Goal: Information Seeking & Learning: Learn about a topic

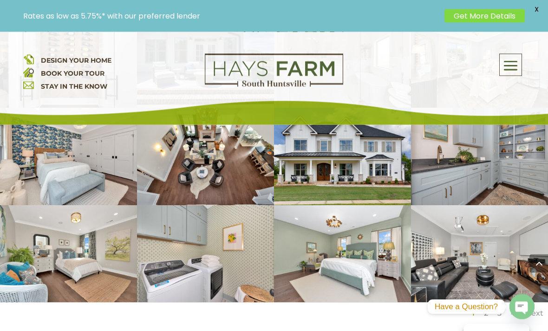
scroll to position [1550, 0]
click at [535, 309] on link "Next" at bounding box center [535, 313] width 18 height 9
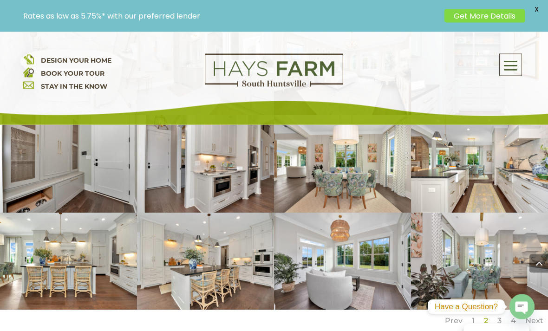
scroll to position [1543, 0]
click at [538, 316] on link "Next" at bounding box center [535, 320] width 18 height 9
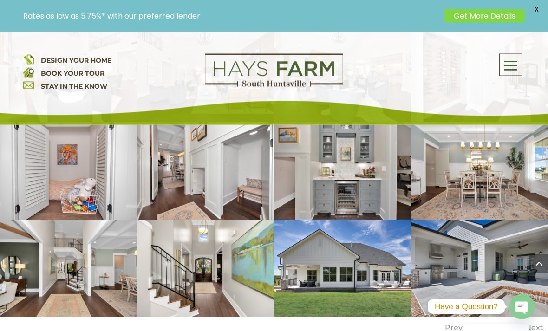
scroll to position [1536, 0]
click at [537, 323] on link "Next" at bounding box center [535, 327] width 18 height 9
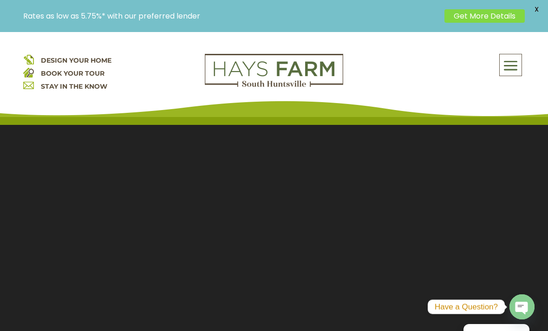
scroll to position [8, 0]
click at [516, 65] on span at bounding box center [511, 65] width 22 height 21
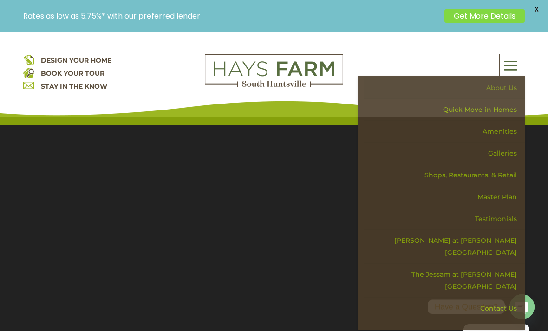
click at [512, 86] on link "About Us" at bounding box center [444, 88] width 161 height 22
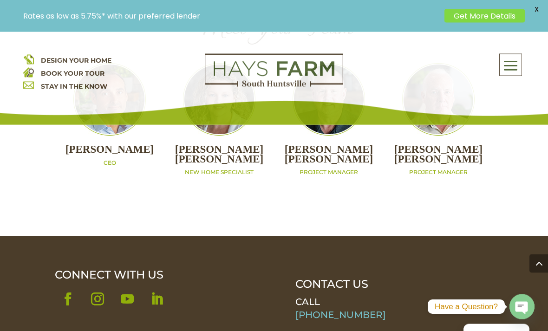
scroll to position [1105, 0]
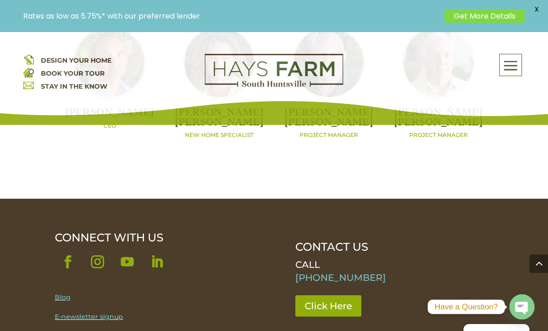
click at [516, 61] on span at bounding box center [511, 65] width 22 height 21
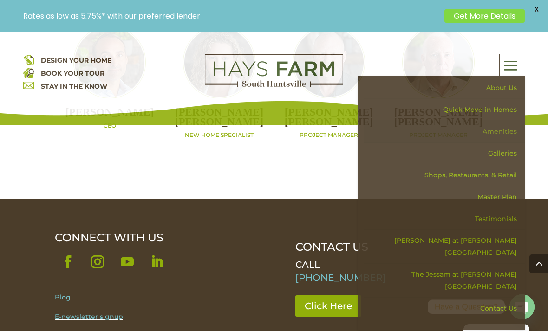
click at [508, 132] on link "Amenities" at bounding box center [444, 132] width 161 height 22
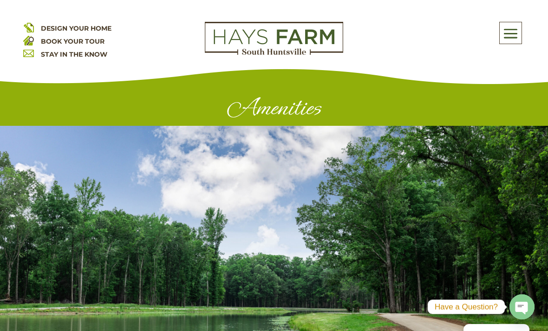
click at [513, 126] on div "Amenities" at bounding box center [274, 105] width 548 height 41
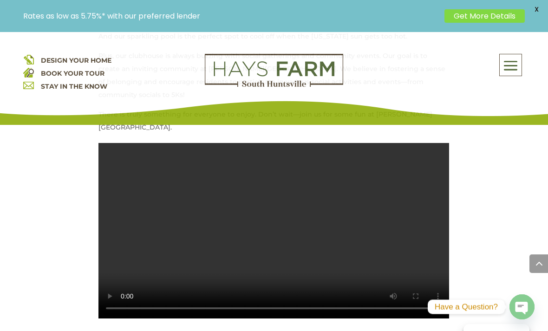
scroll to position [486, 0]
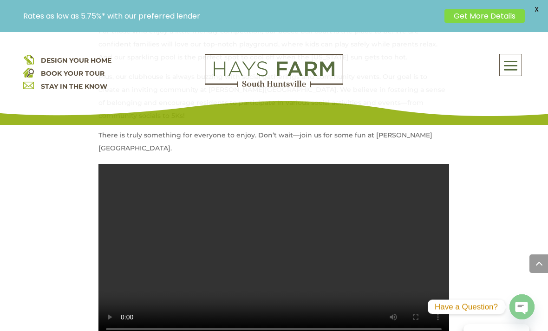
click at [182, 222] on video at bounding box center [274, 252] width 351 height 176
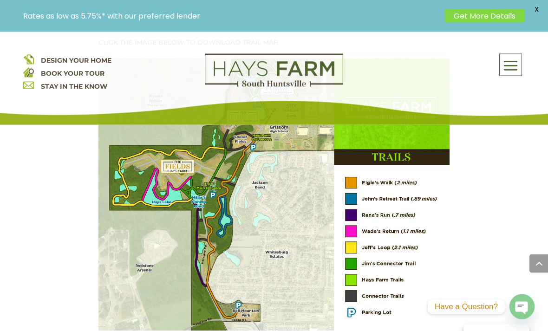
scroll to position [1191, 0]
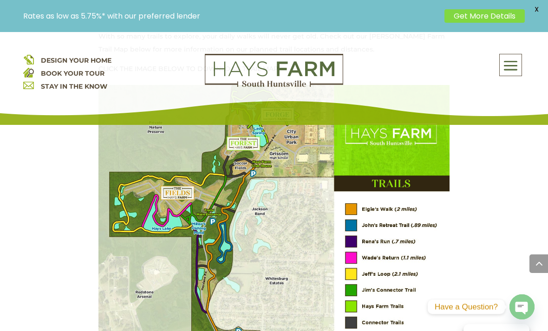
click at [514, 59] on span at bounding box center [511, 65] width 22 height 21
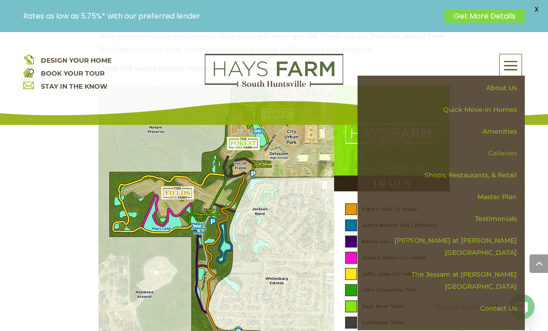
click at [508, 152] on link "Galleries" at bounding box center [444, 154] width 161 height 22
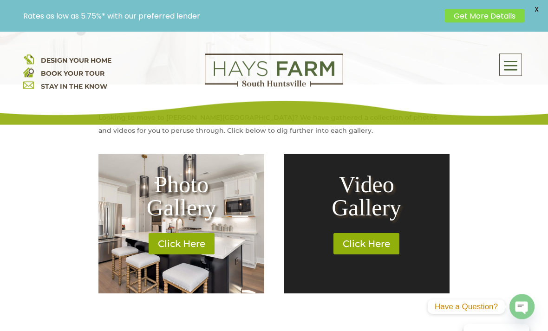
scroll to position [341, 0]
click at [390, 244] on link "Click Here" at bounding box center [366, 243] width 72 height 21
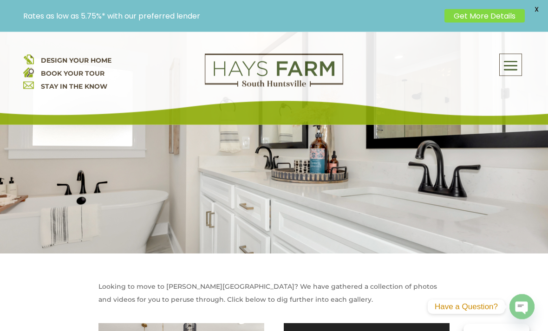
scroll to position [156, 0]
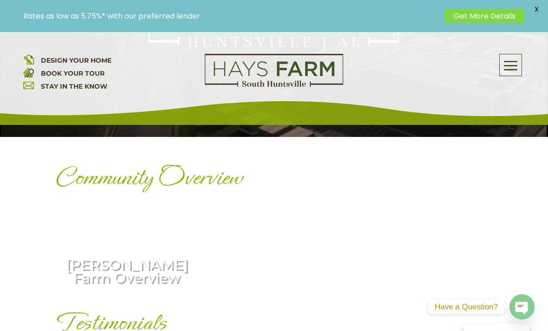
scroll to position [283, 0]
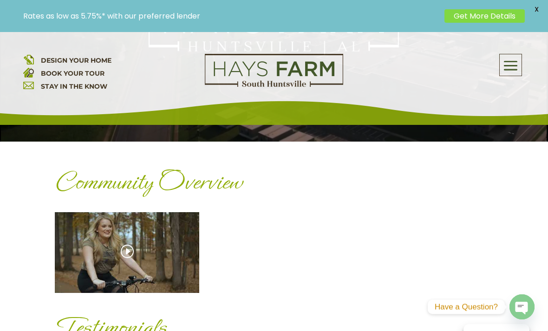
click at [70, 258] on div "[PERSON_NAME] Farm Overview" at bounding box center [127, 252] width 145 height 81
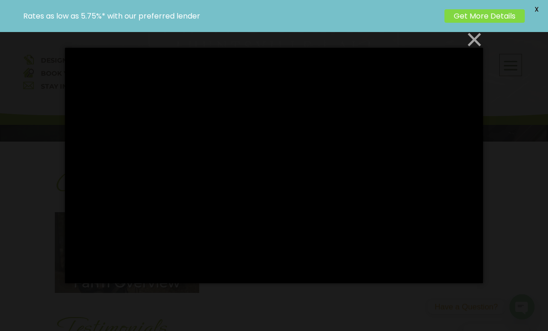
click at [481, 50] on button "×" at bounding box center [277, 39] width 418 height 20
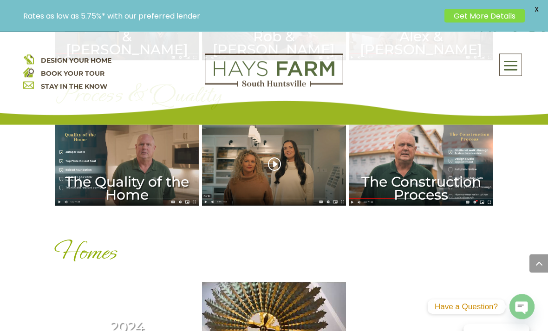
scroll to position [662, 0]
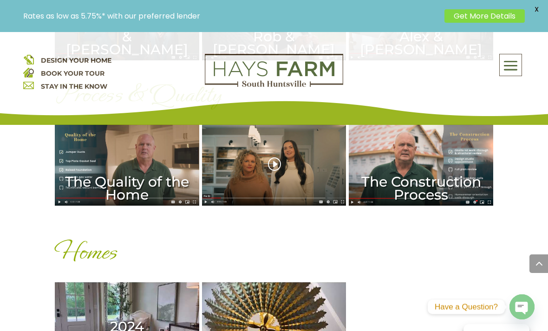
click at [320, 188] on div "The Home Buying Process" at bounding box center [274, 165] width 145 height 81
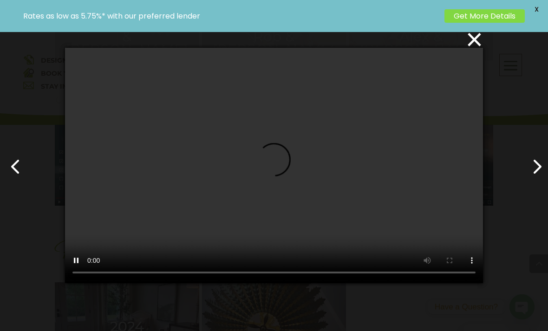
click at [286, 224] on video at bounding box center [274, 165] width 418 height 235
click at [274, 188] on video at bounding box center [274, 165] width 418 height 235
click at [273, 172] on video at bounding box center [274, 165] width 418 height 235
click at [478, 50] on button "×" at bounding box center [277, 39] width 418 height 20
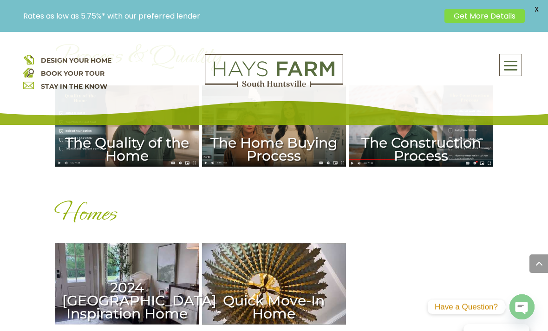
scroll to position [701, 0]
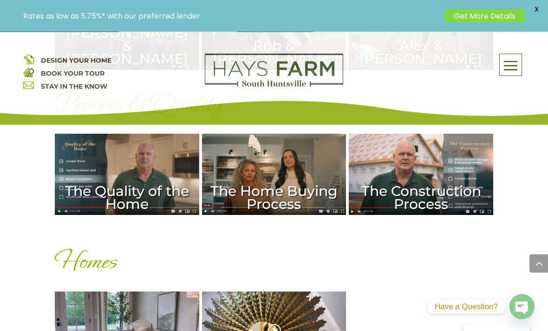
click at [238, 320] on div "Quick Move-In Home" at bounding box center [274, 332] width 145 height 81
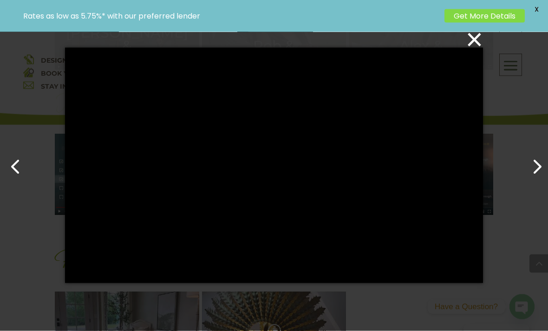
scroll to position [653, 0]
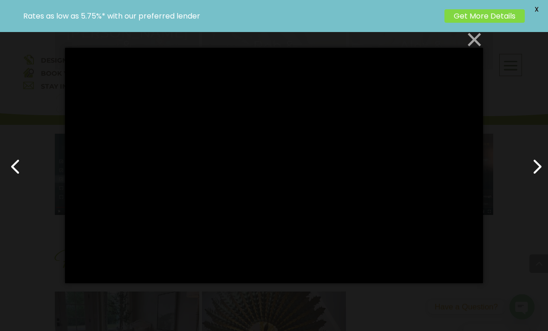
click at [480, 50] on button "×" at bounding box center [277, 39] width 418 height 20
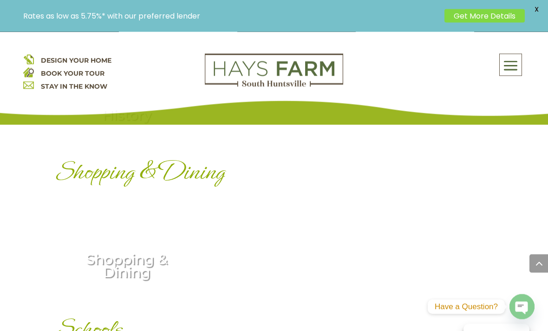
scroll to position [1222, 0]
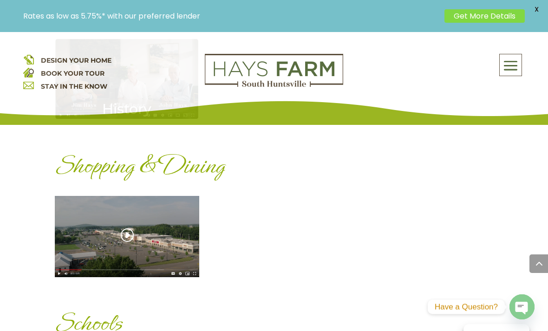
click at [185, 237] on div "Shopping & Dining" at bounding box center [127, 236] width 145 height 81
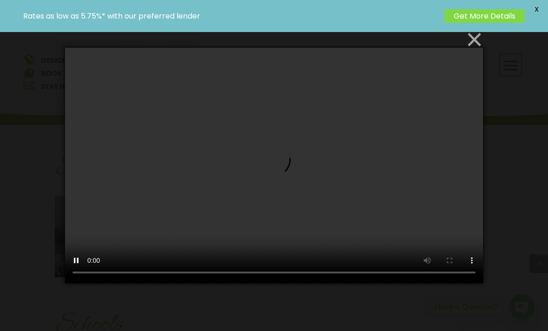
click at [479, 50] on button "×" at bounding box center [277, 39] width 418 height 20
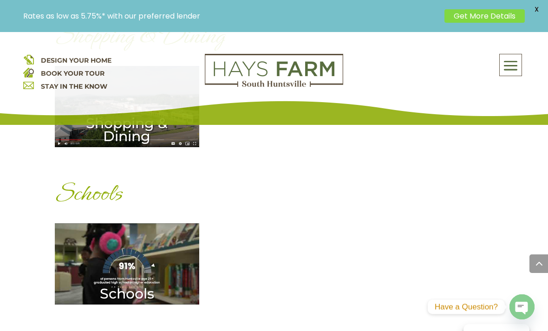
scroll to position [1352, 0]
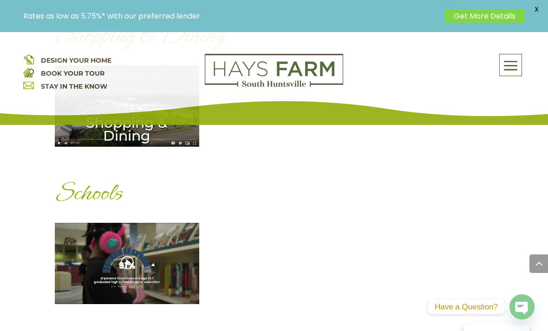
click at [194, 276] on div "Schools" at bounding box center [127, 263] width 145 height 81
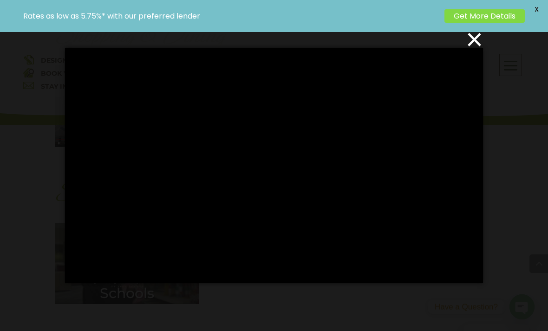
click at [514, 104] on div "×" at bounding box center [274, 165] width 548 height 331
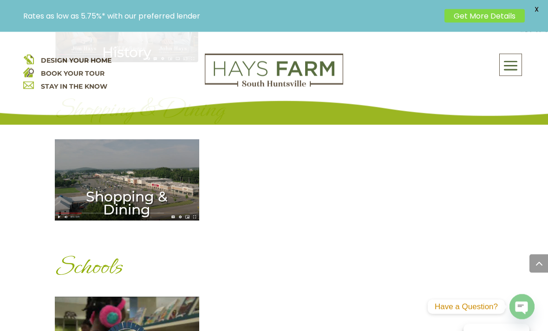
scroll to position [1276, 0]
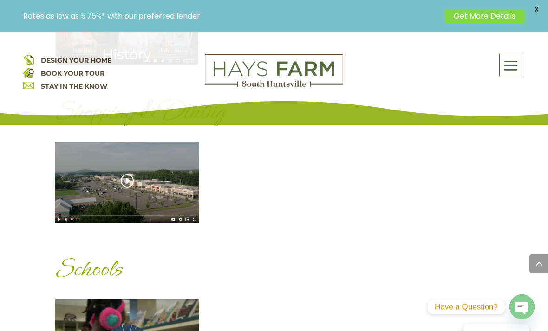
click at [183, 199] on div "Shopping & Dining" at bounding box center [127, 182] width 145 height 81
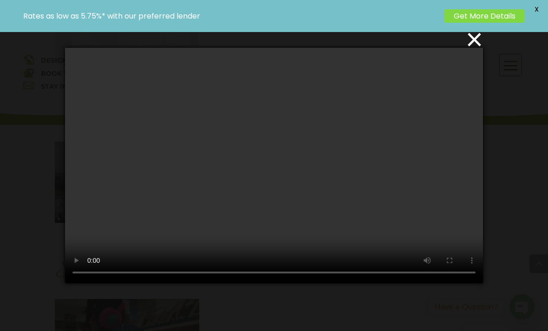
click at [262, 168] on video at bounding box center [274, 165] width 418 height 235
click at [278, 173] on video at bounding box center [274, 165] width 418 height 235
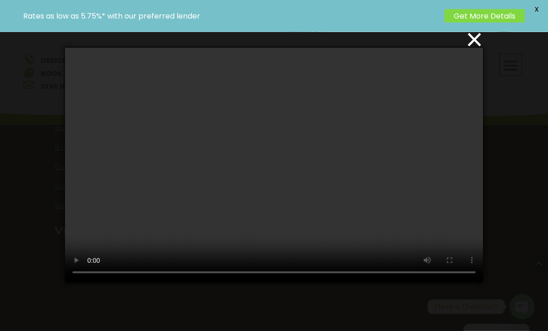
scroll to position [1702, 0]
click at [477, 50] on button "×" at bounding box center [277, 39] width 418 height 20
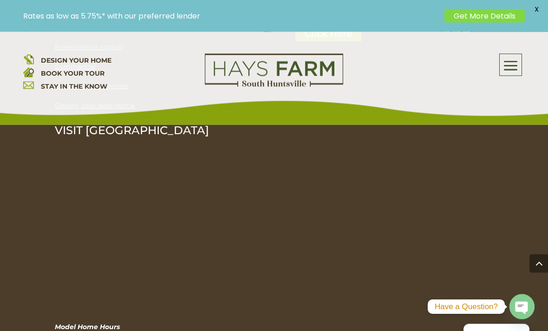
scroll to position [1802, 0]
click at [509, 60] on span at bounding box center [511, 65] width 22 height 21
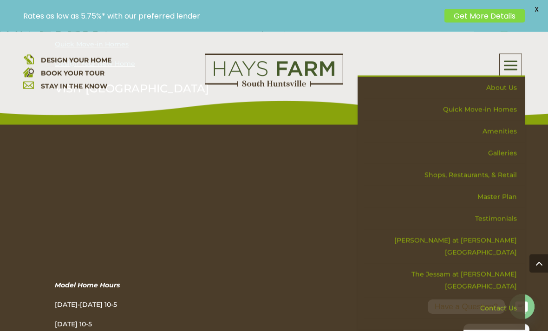
scroll to position [1844, 0]
click at [510, 164] on link "Galleries" at bounding box center [444, 154] width 161 height 22
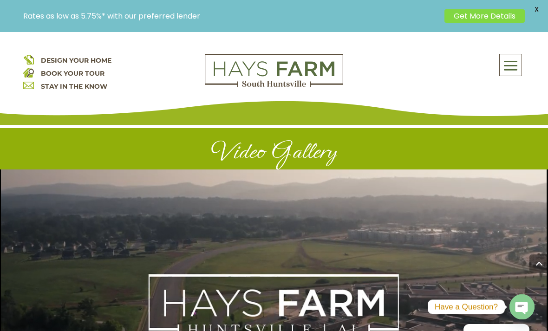
scroll to position [1874, 0]
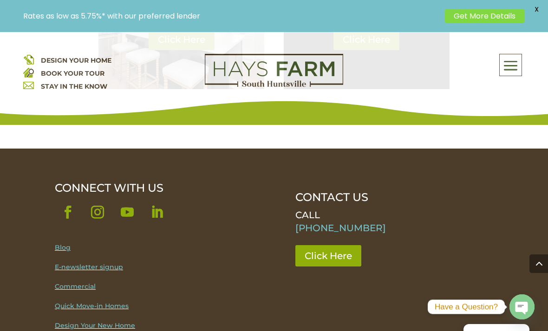
scroll to position [535, 0]
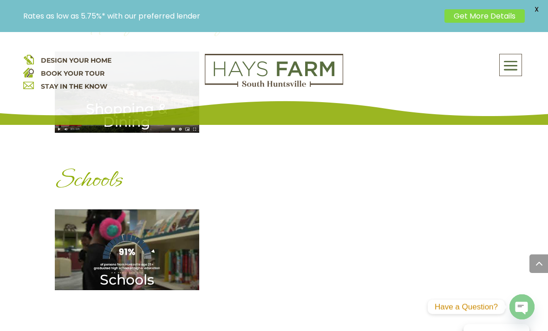
scroll to position [1341, 0]
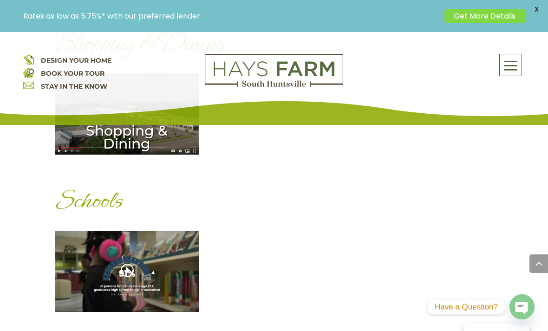
click at [73, 257] on div "Schools" at bounding box center [127, 271] width 145 height 81
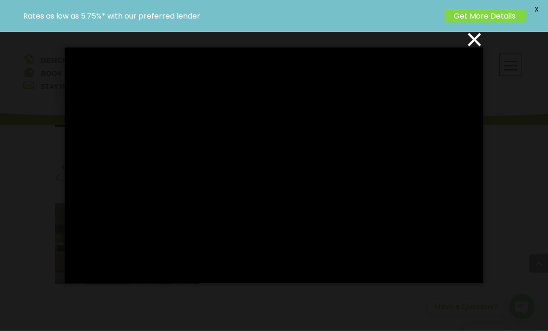
scroll to position [1372, 0]
click at [479, 50] on button "×" at bounding box center [277, 39] width 418 height 20
